Goal: Navigation & Orientation: Find specific page/section

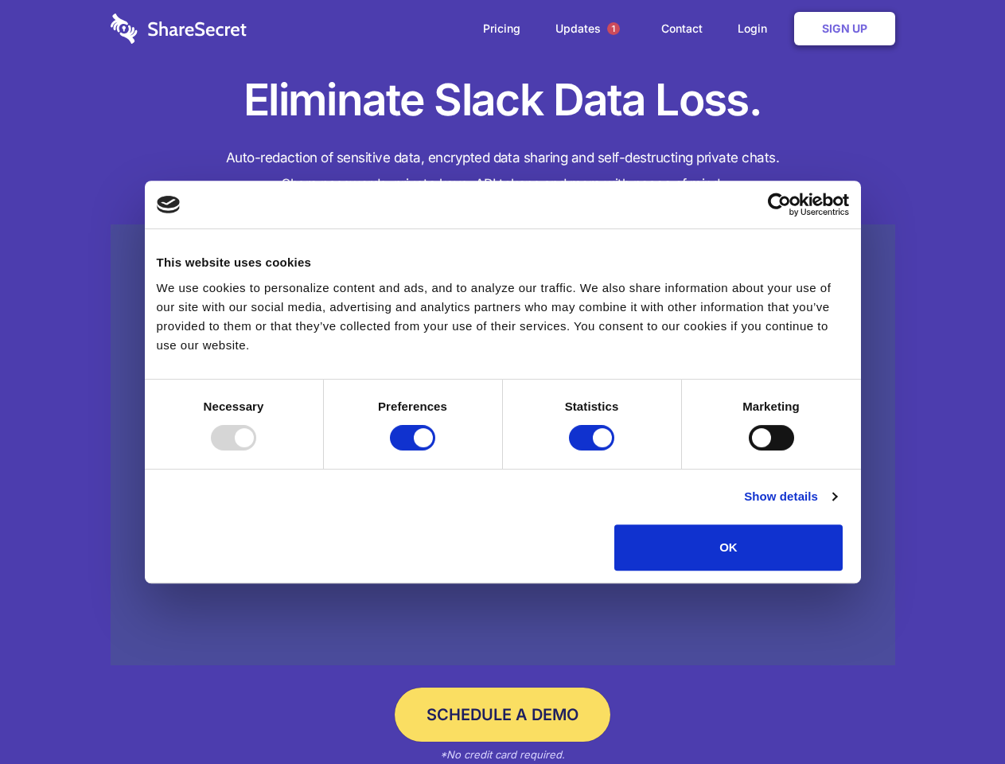
click at [256, 451] on div at bounding box center [233, 437] width 45 height 25
click at [435, 451] on input "Preferences" at bounding box center [412, 437] width 45 height 25
checkbox input "false"
click at [594, 451] on input "Statistics" at bounding box center [591, 437] width 45 height 25
checkbox input "false"
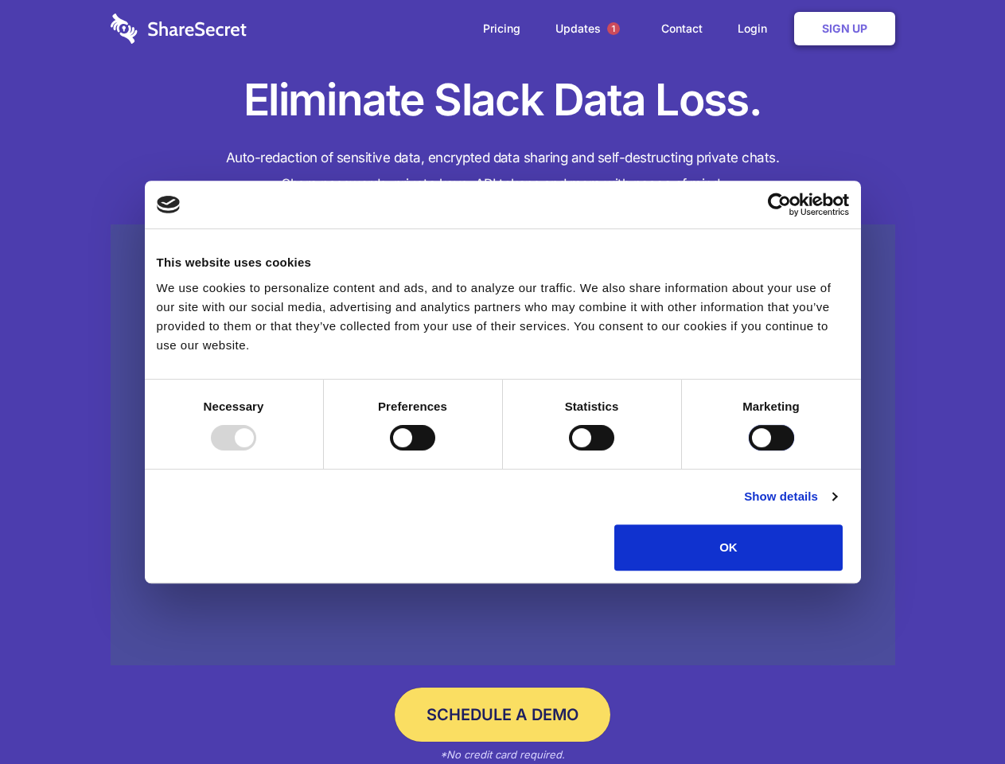
click at [749, 451] on input "Marketing" at bounding box center [771, 437] width 45 height 25
checkbox input "true"
click at [837, 506] on link "Show details" at bounding box center [790, 496] width 92 height 19
click at [0, 0] on li "Necessary 7 Necessary cookies help make a website usable by enabling basic func…" at bounding box center [0, 0] width 0 height 0
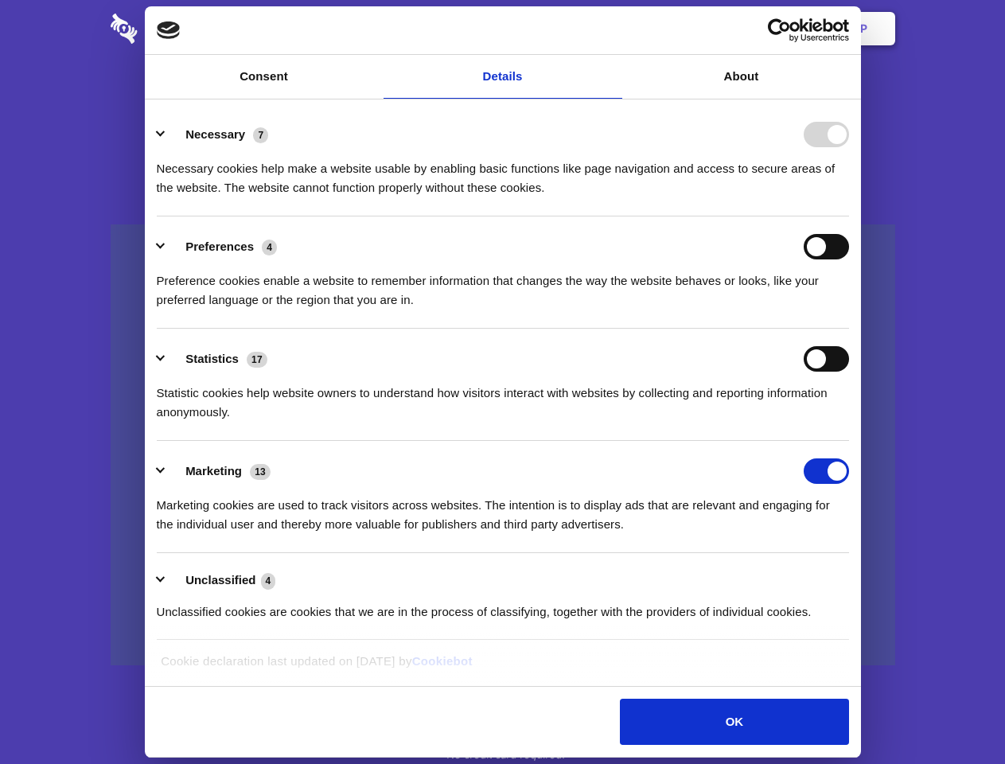
click at [613, 29] on span "1" at bounding box center [613, 28] width 13 height 13
